Goal: Navigation & Orientation: Find specific page/section

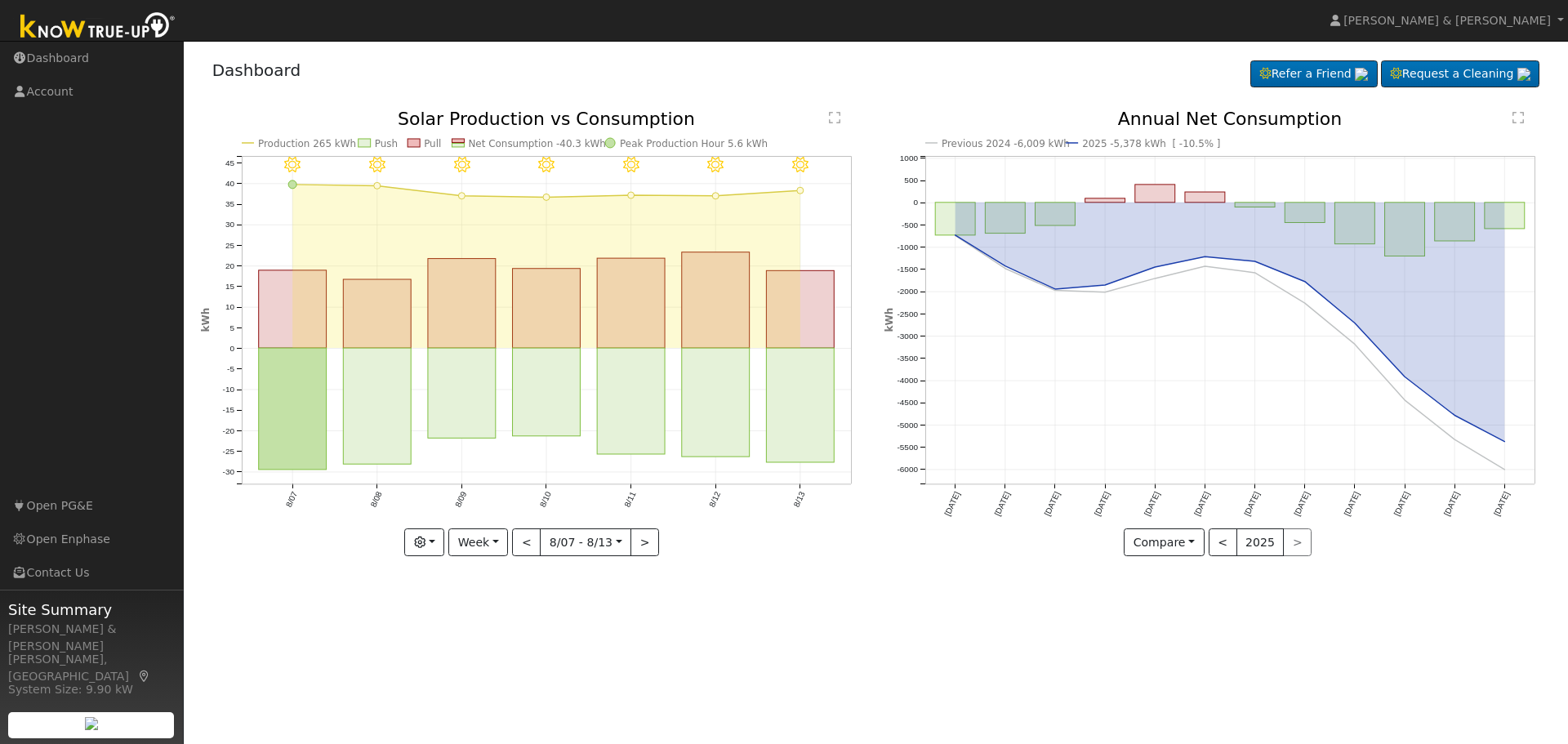
click at [55, 62] on link "Dashboard" at bounding box center [91, 58] width 184 height 33
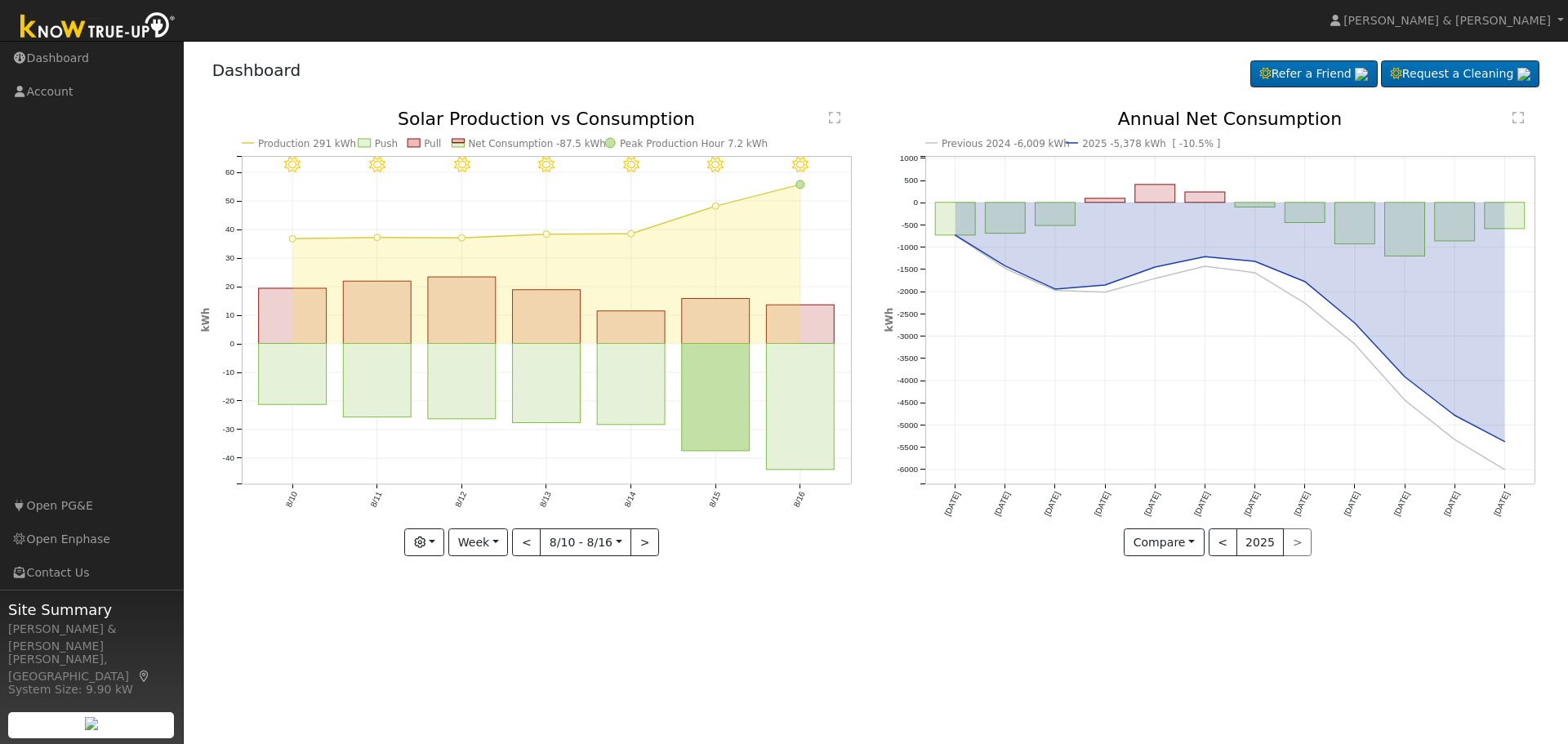
click at [890, 656] on div "User Profile First name Last name Email Email Notifications No Emails No Emails…" at bounding box center [876, 392] width 1384 height 703
click at [70, 59] on link "Dashboard" at bounding box center [91, 58] width 184 height 33
click at [51, 47] on link "Dashboard" at bounding box center [91, 58] width 184 height 33
